Goal: Subscribe to service/newsletter

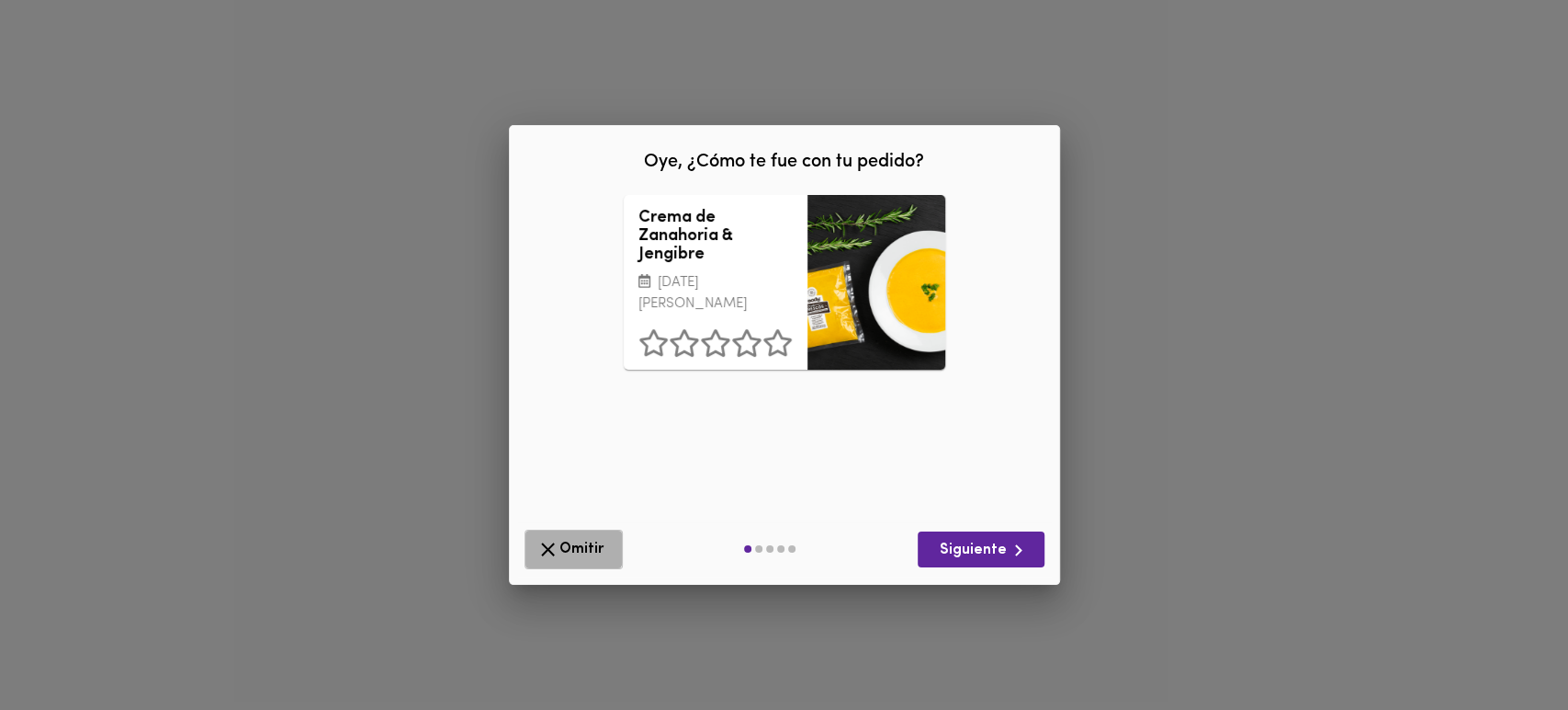
click at [564, 546] on span "Omitir" at bounding box center [574, 549] width 74 height 23
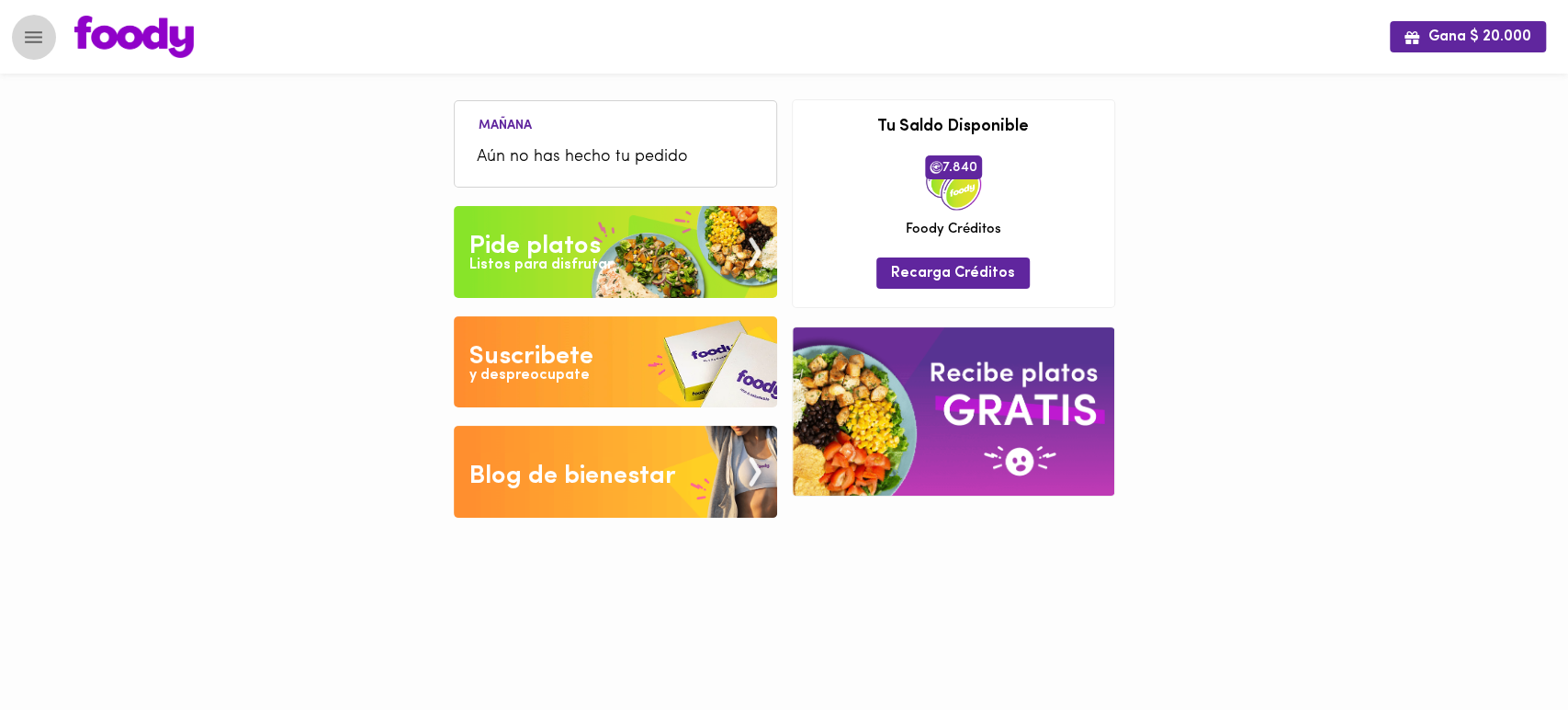
click at [32, 43] on icon "Menu" at bounding box center [34, 37] width 23 height 23
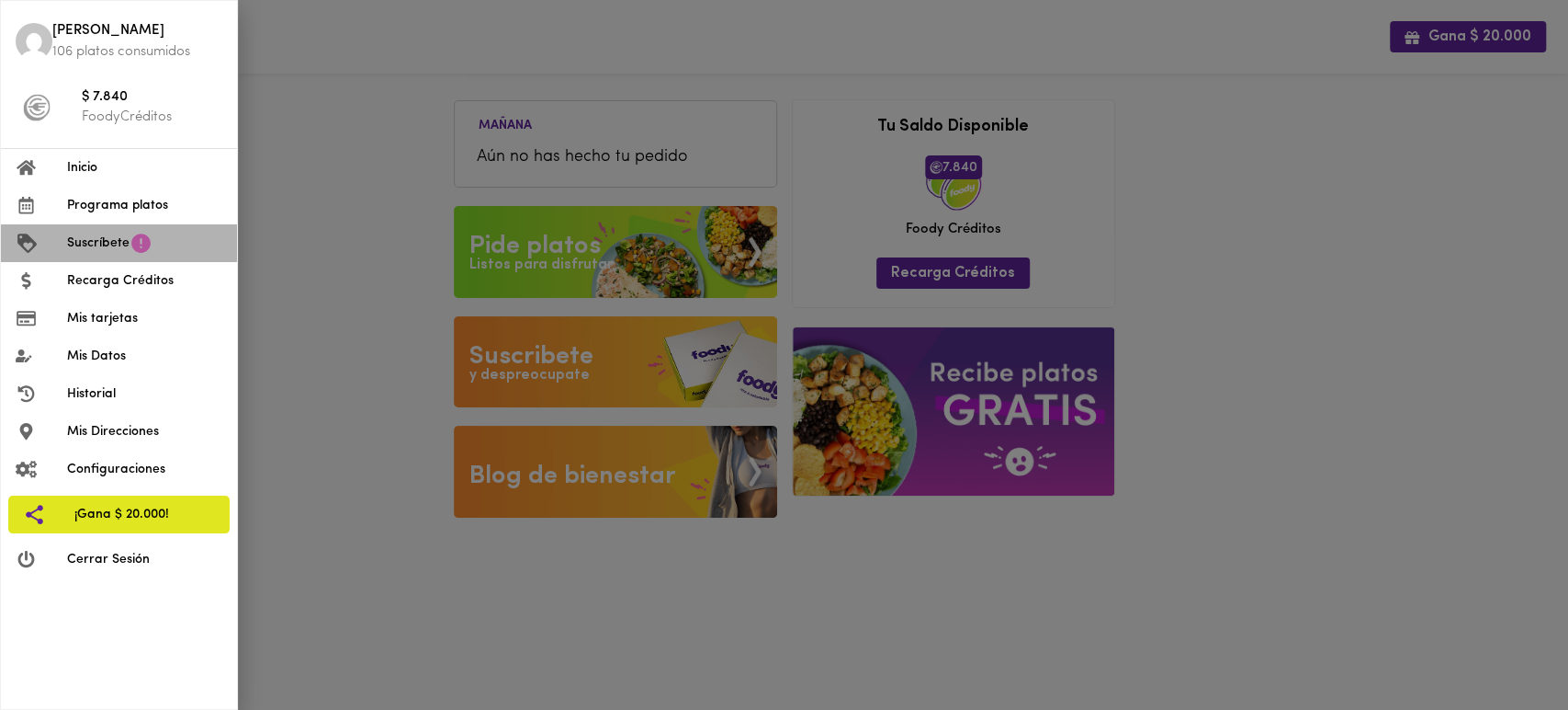
click at [124, 243] on span "Suscríbete" at bounding box center [98, 243] width 62 height 20
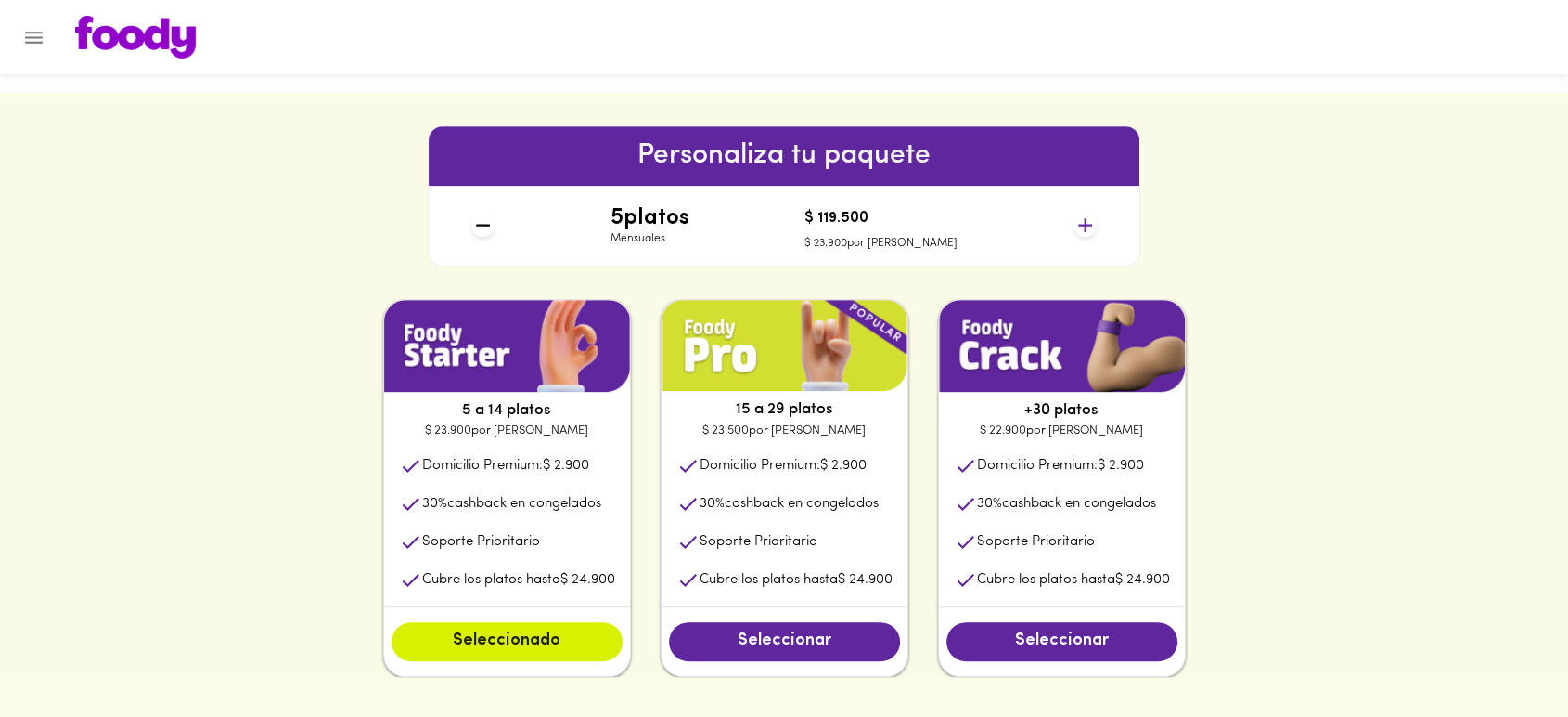
scroll to position [760, 0]
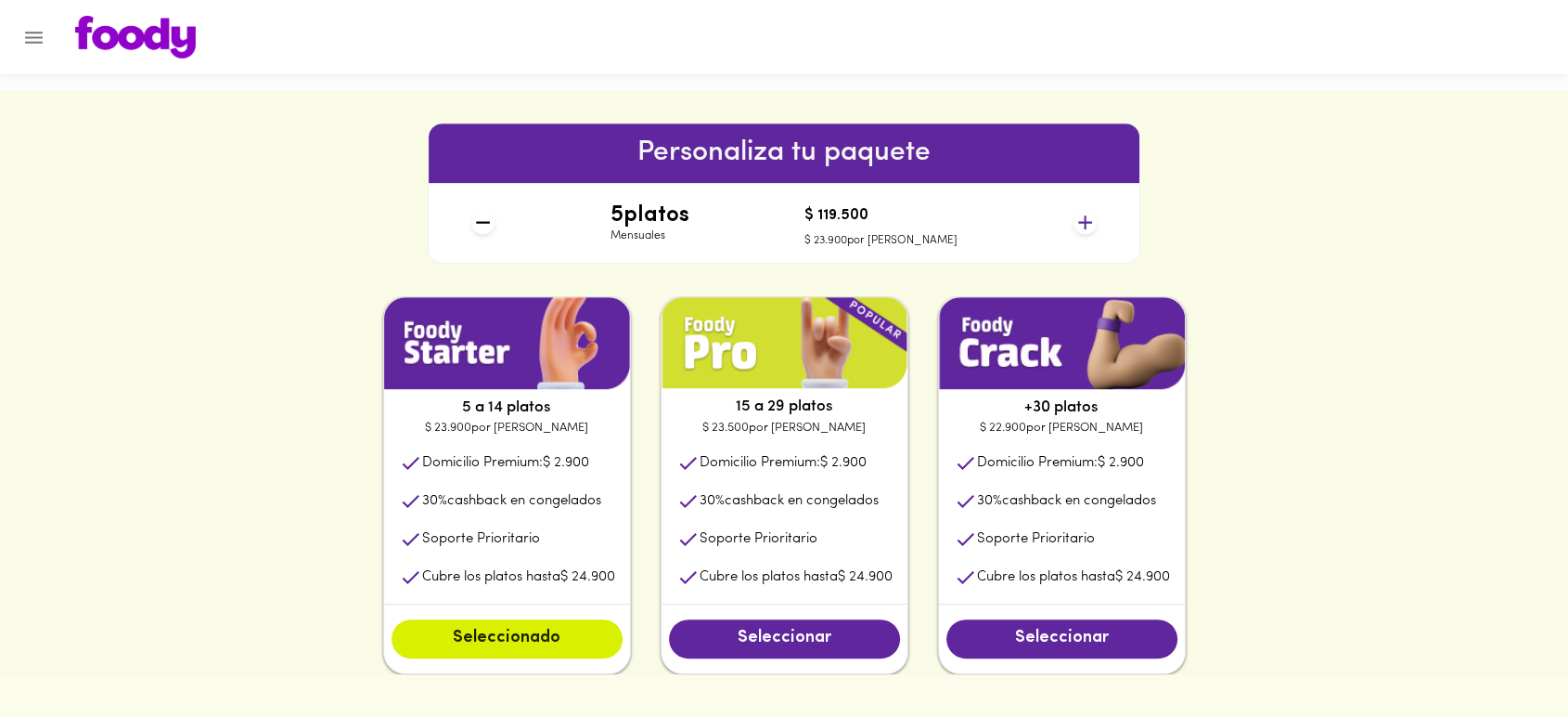
click at [1083, 219] on icon at bounding box center [1085, 222] width 24 height 24
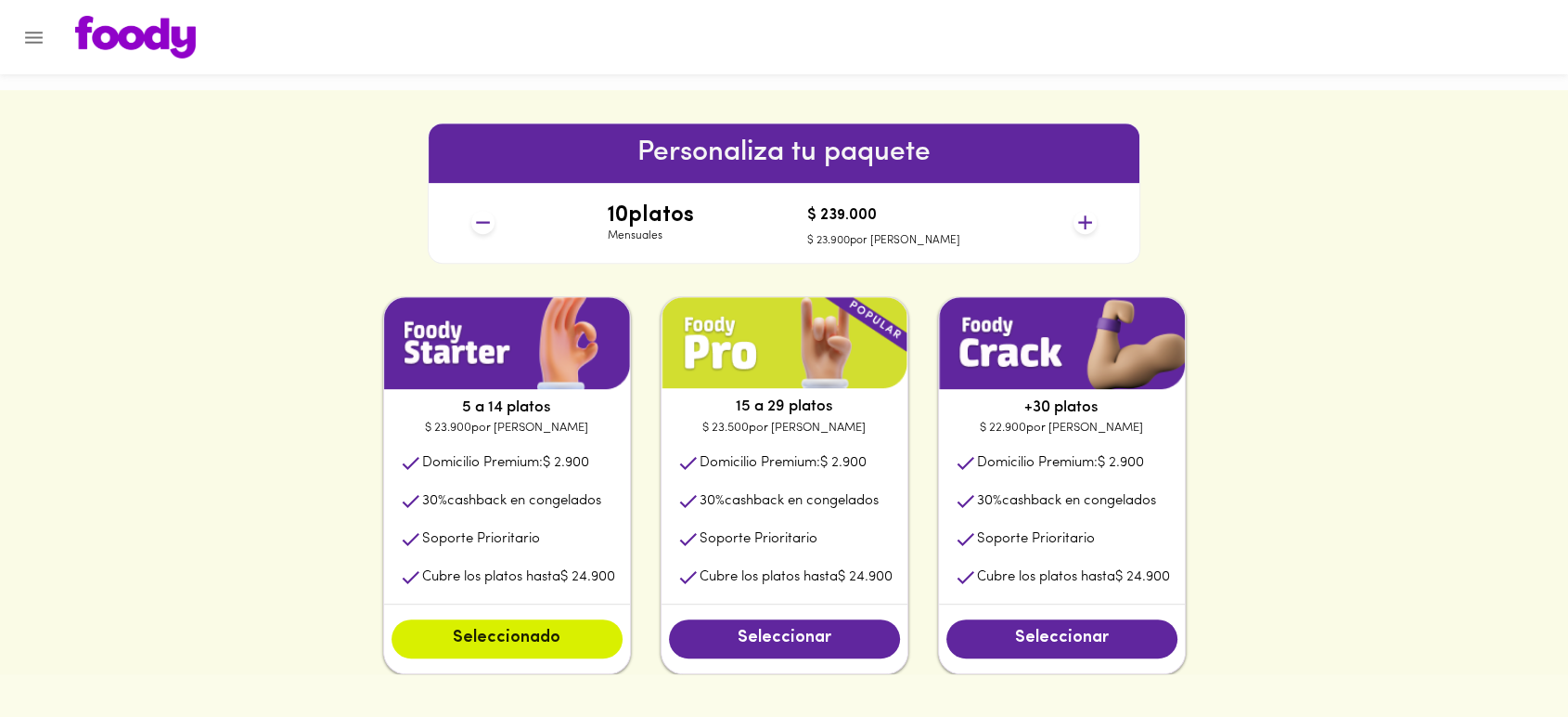
click at [1083, 219] on icon at bounding box center [1085, 222] width 24 height 24
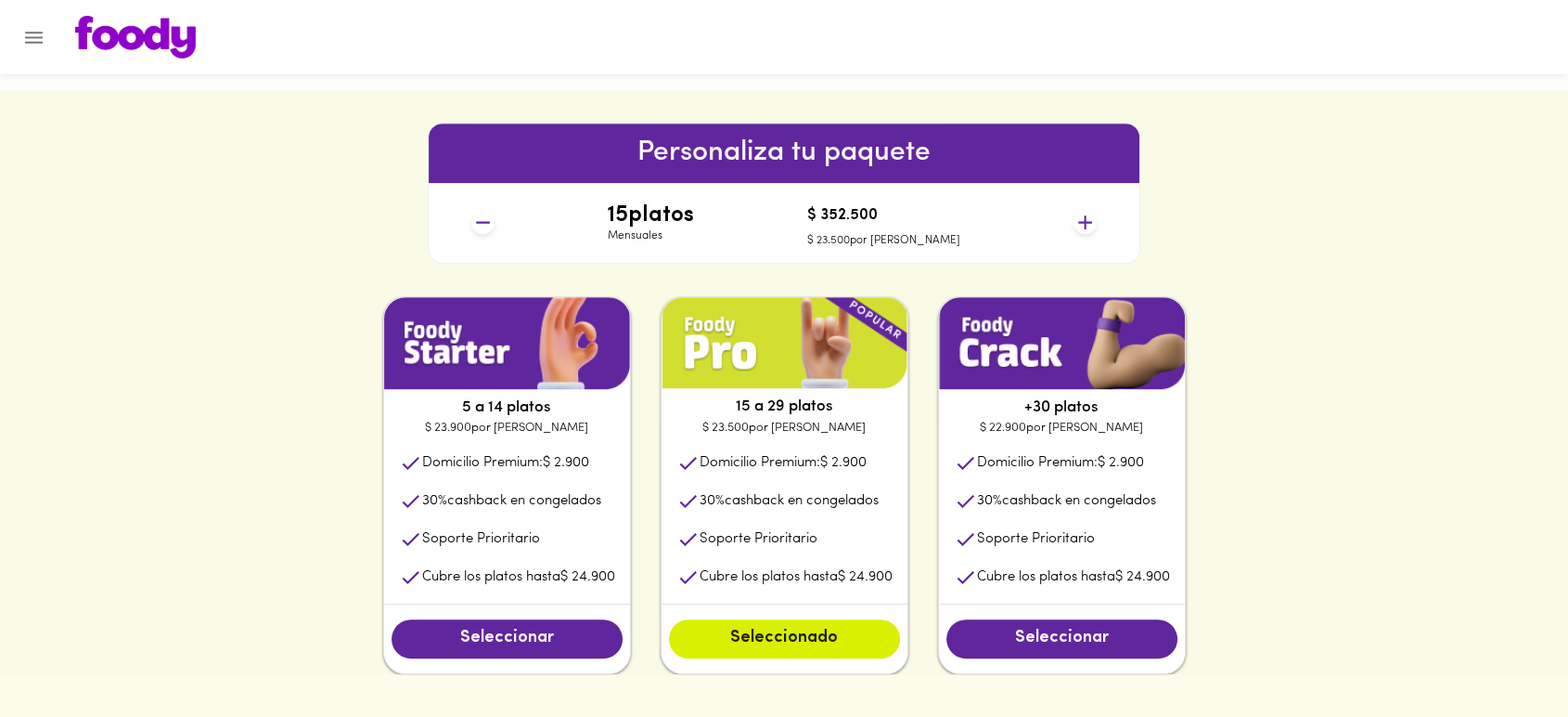
click at [1083, 219] on icon at bounding box center [1085, 222] width 24 height 24
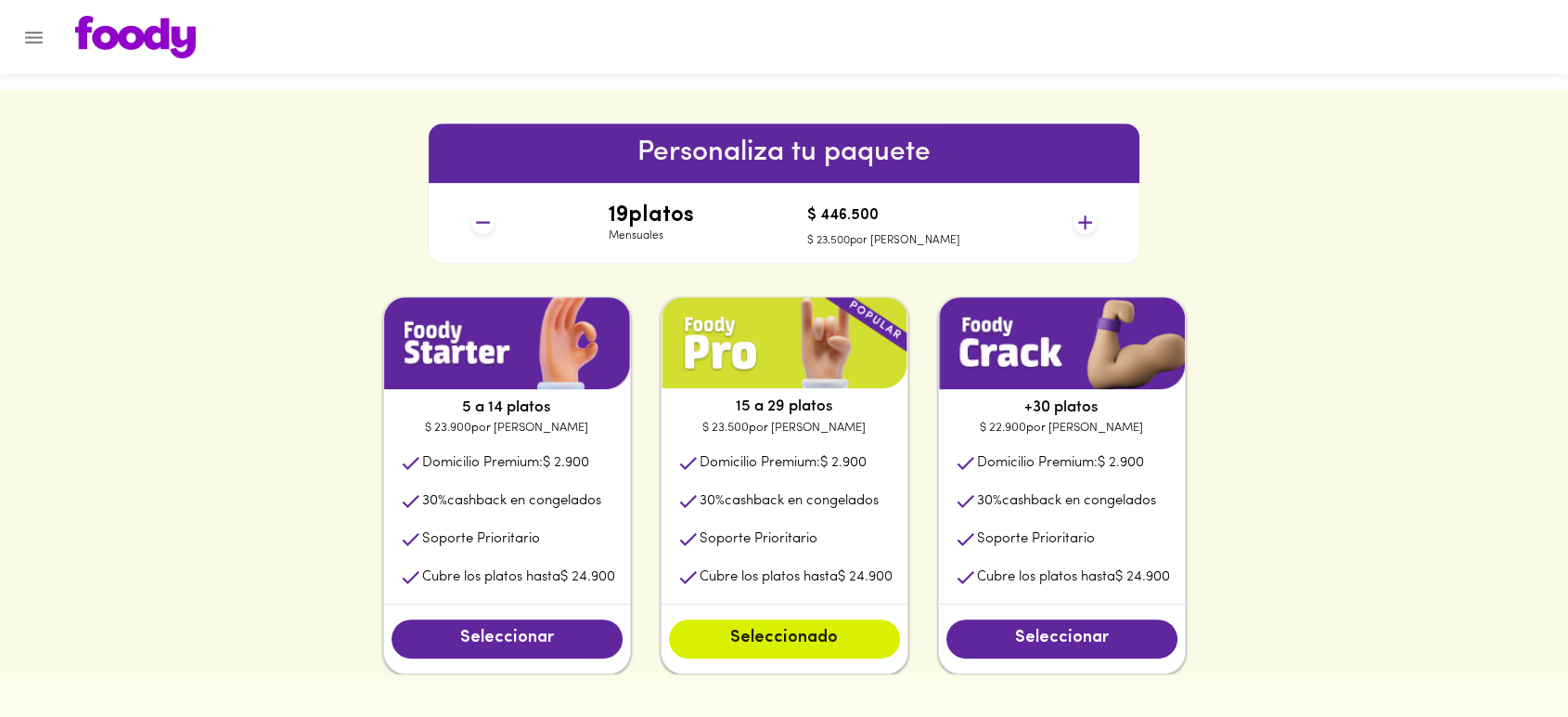
click at [1083, 219] on icon at bounding box center [1085, 222] width 24 height 24
